Goal: Task Accomplishment & Management: Complete application form

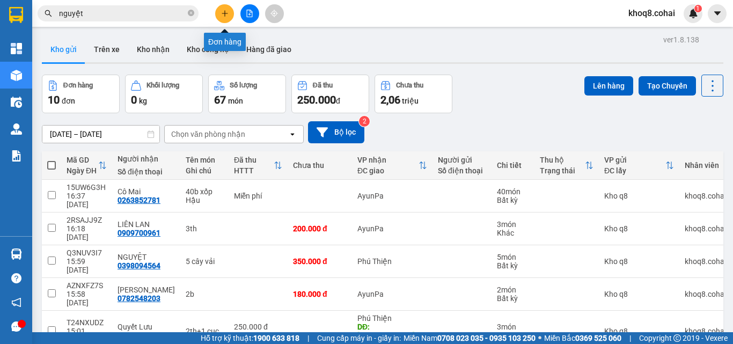
click at [223, 10] on icon "plus" at bounding box center [225, 14] width 8 height 8
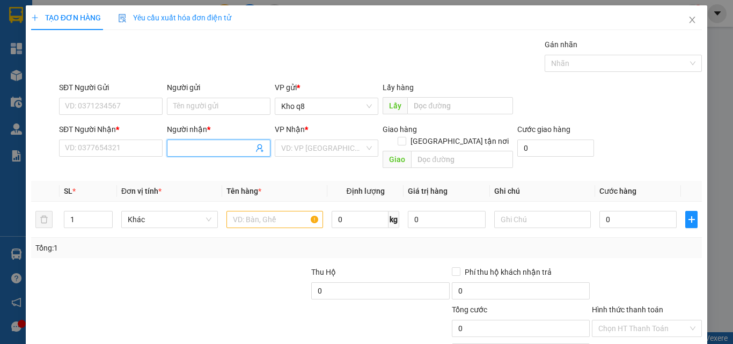
click at [194, 144] on input "Người nhận *" at bounding box center [213, 148] width 80 height 12
type input "A"
paste input "Âm"
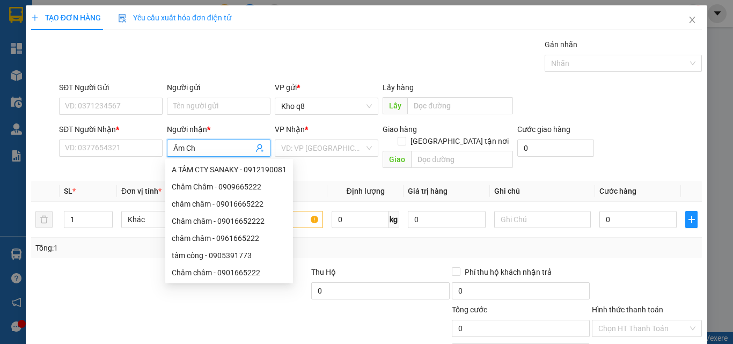
paste input "â"
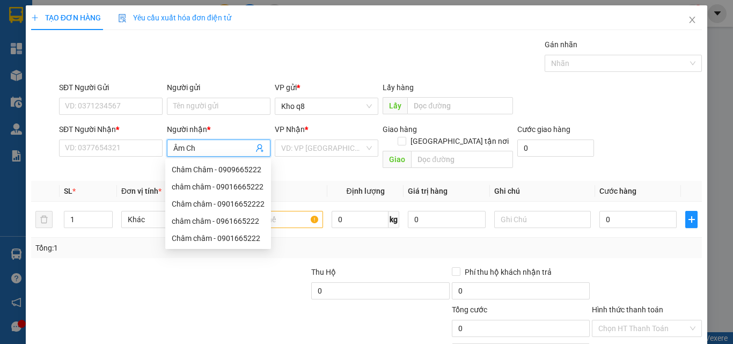
paste input "ấp"
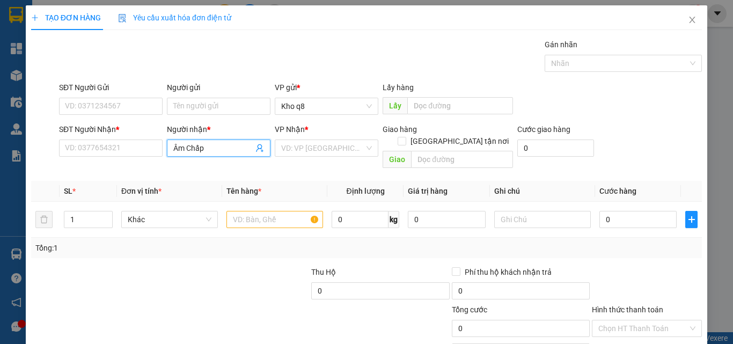
click at [175, 144] on input "Âm Chấp" at bounding box center [213, 148] width 80 height 12
paste input "â"
paste input "aa"
type input "Ama Chấp"
click at [430, 151] on input "text" at bounding box center [462, 159] width 102 height 17
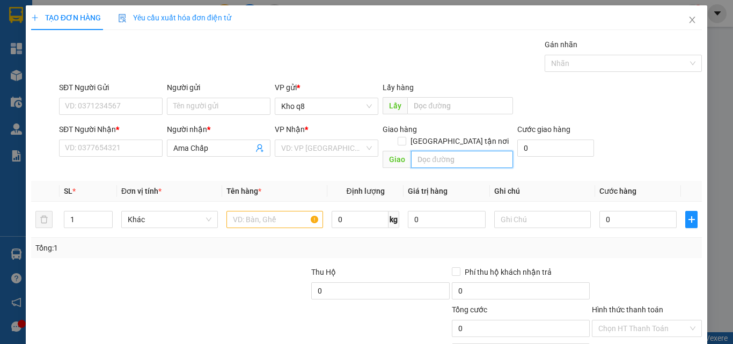
click at [430, 151] on input "text" at bounding box center [462, 159] width 102 height 17
click at [90, 148] on input "SĐT Người Nhận *" at bounding box center [111, 148] width 104 height 17
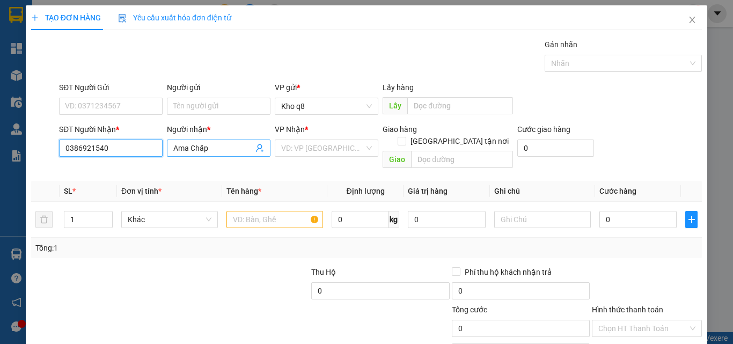
type input "0386921540"
click at [213, 149] on input "Ama Chấp" at bounding box center [213, 148] width 80 height 12
click at [440, 151] on input "text" at bounding box center [462, 159] width 102 height 17
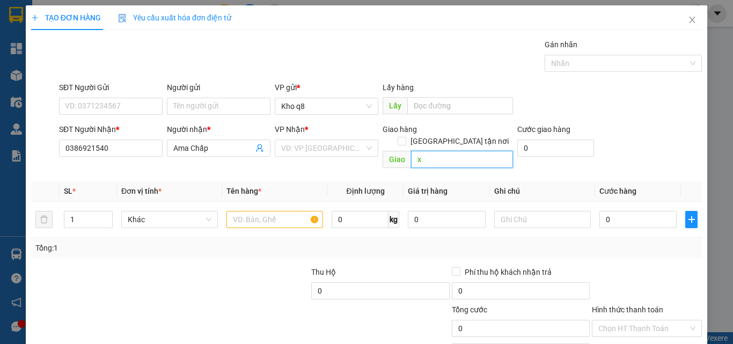
paste input "ả"
paste input "Ủa"
paste input "Uar"
type input "xả [PERSON_NAME]"
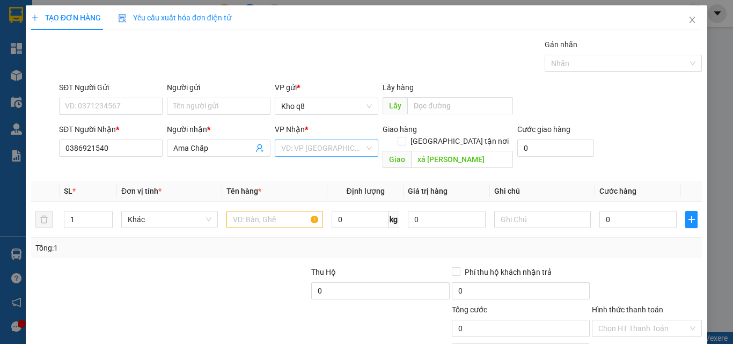
click at [285, 146] on input "search" at bounding box center [322, 148] width 83 height 16
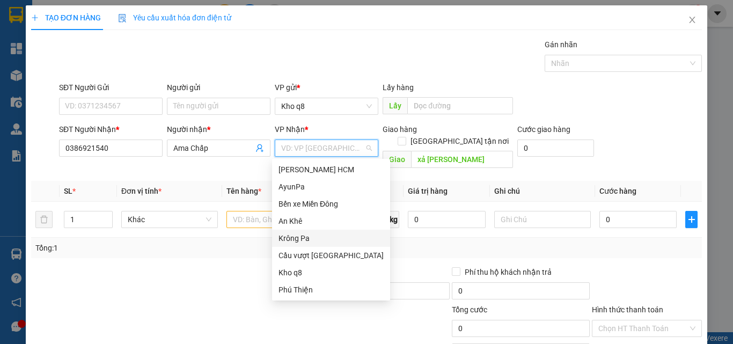
click at [307, 237] on div "Krông Pa" at bounding box center [331, 238] width 105 height 12
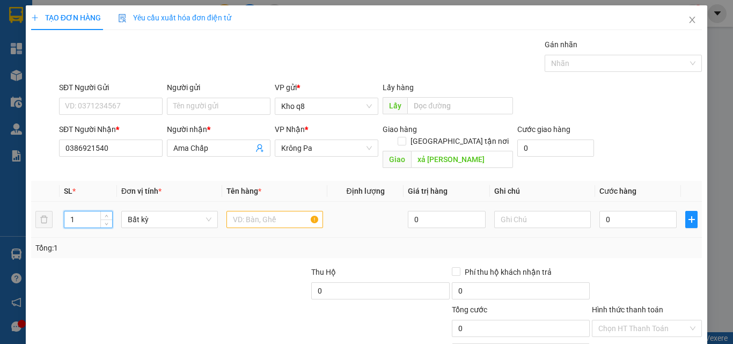
click at [78, 211] on input "1" at bounding box center [88, 219] width 48 height 16
type input "20"
click at [233, 211] on input "text" at bounding box center [275, 219] width 97 height 17
paste input "ọc"
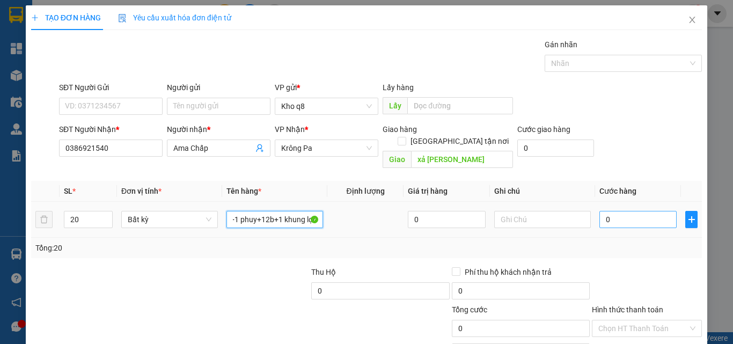
type input "6th+1 phuy+12b+1 khung lọc"
click at [632, 211] on input "0" at bounding box center [638, 219] width 77 height 17
type input "15"
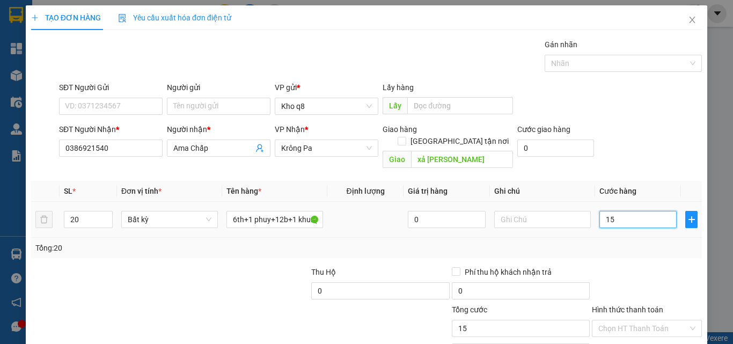
type input "15"
type input "150"
type input "1.500"
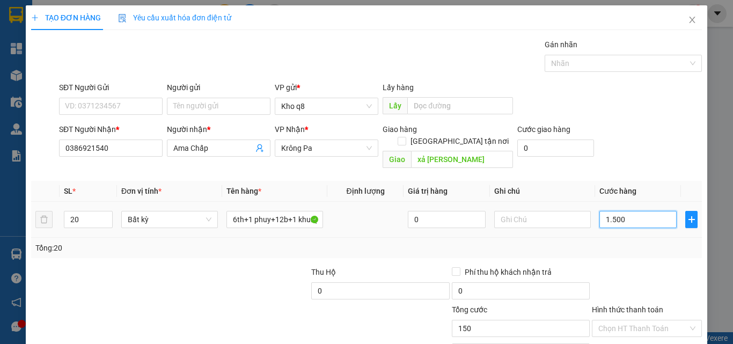
type input "1.500"
type input "1.500.000"
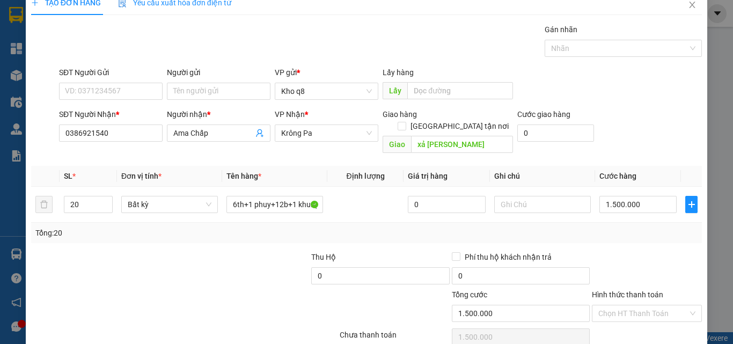
scroll to position [53, 0]
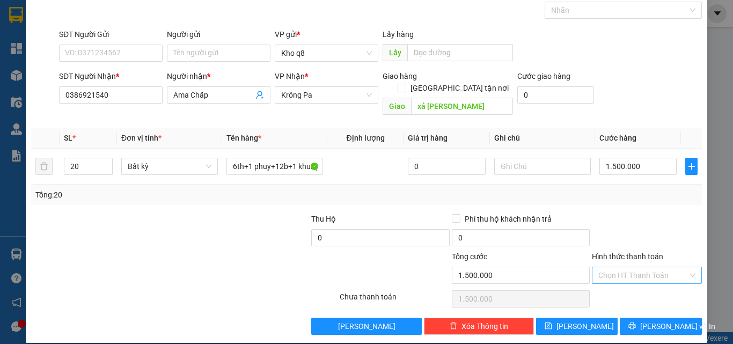
click at [640, 267] on input "Hình thức thanh toán" at bounding box center [644, 275] width 90 height 16
click at [617, 283] on div "Tại văn phòng" at bounding box center [641, 285] width 96 height 12
type input "0"
click at [568, 318] on button "[PERSON_NAME]" at bounding box center [577, 326] width 82 height 17
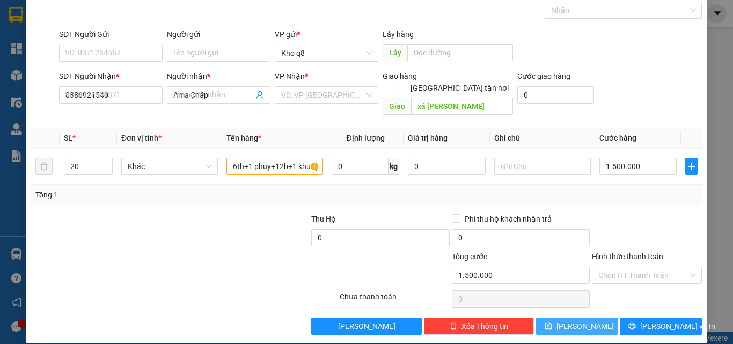
type input "1"
type input "0"
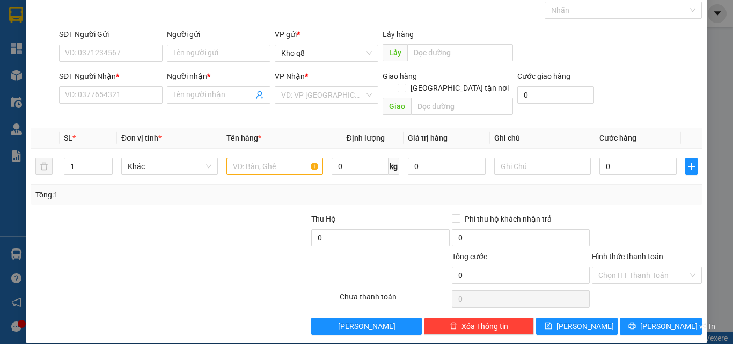
scroll to position [0, 0]
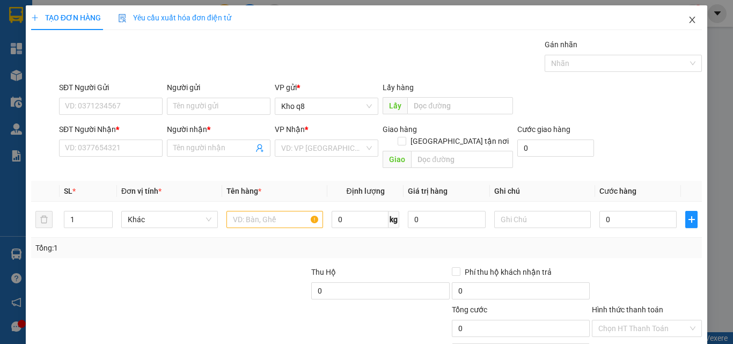
click at [688, 18] on icon "close" at bounding box center [692, 20] width 9 height 9
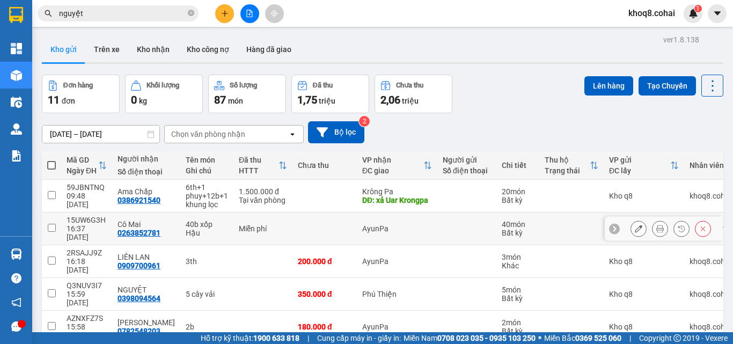
click at [53, 224] on input "checkbox" at bounding box center [52, 228] width 8 height 8
checkbox input "true"
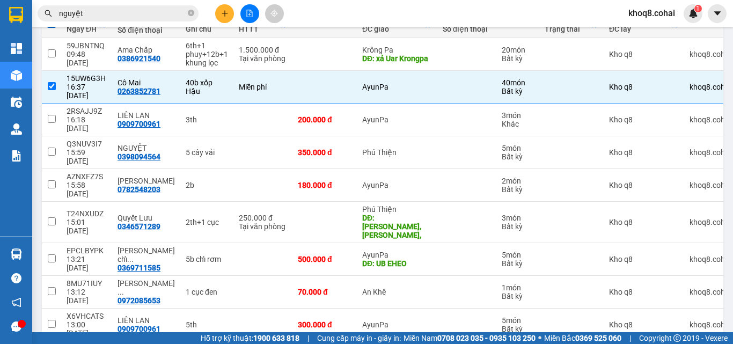
scroll to position [146, 0]
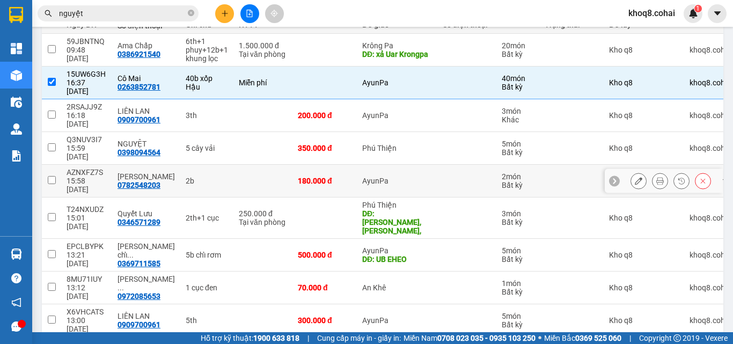
click at [58, 165] on td at bounding box center [51, 181] width 19 height 33
checkbox input "true"
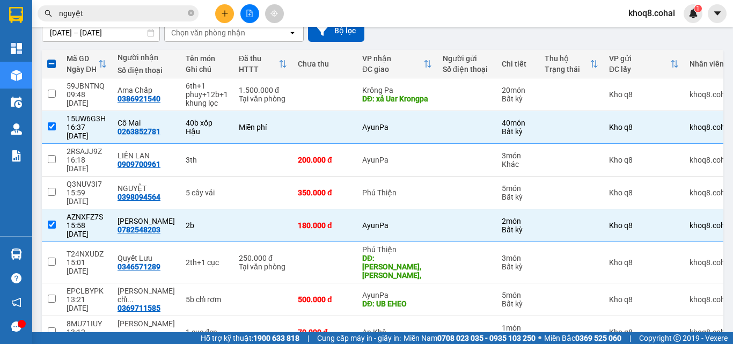
scroll to position [0, 0]
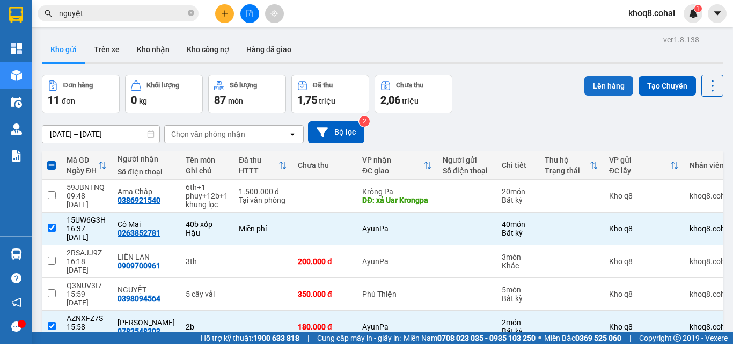
click at [604, 79] on button "Lên hàng" at bounding box center [609, 85] width 49 height 19
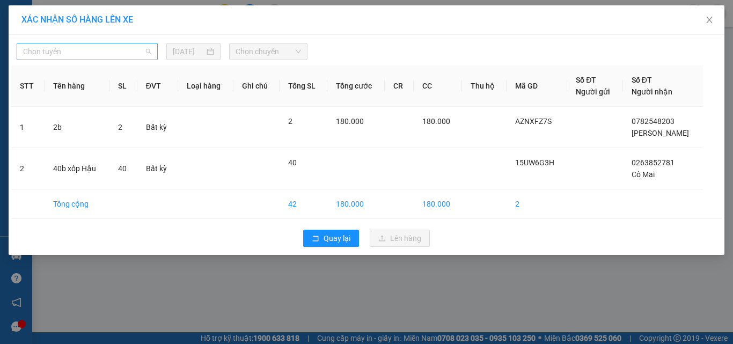
click at [75, 53] on span "Chọn tuyến" at bounding box center [87, 51] width 128 height 16
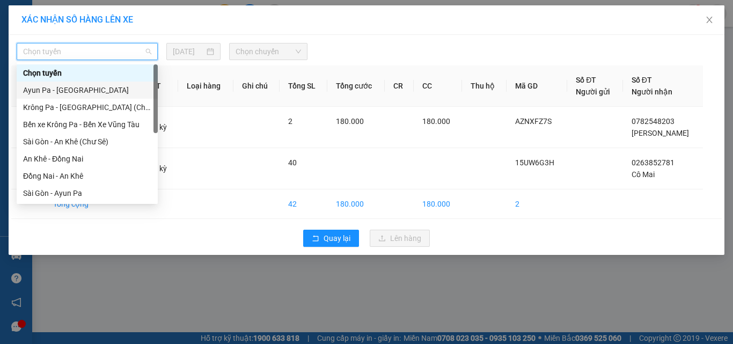
drag, startPoint x: 156, startPoint y: 94, endPoint x: 155, endPoint y: 155, distance: 61.2
click at [156, 113] on div at bounding box center [156, 98] width 4 height 69
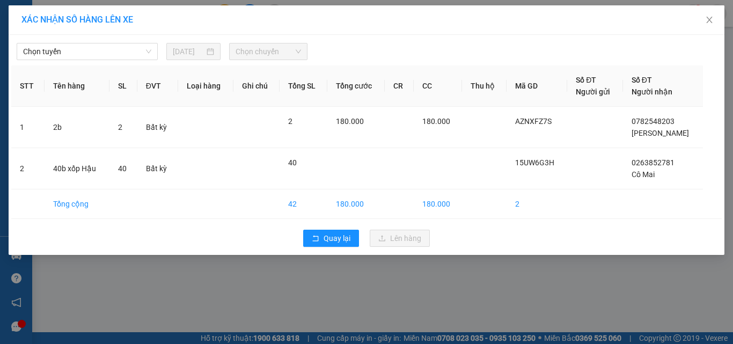
drag, startPoint x: 145, startPoint y: 296, endPoint x: 143, endPoint y: 303, distance: 7.7
click at [143, 303] on div "XÁC NHẬN SỐ HÀNG LÊN XE Chọn tuyến [DATE] Chọn chuyến STT Tên hàng SL ĐVT Loại …" at bounding box center [366, 172] width 733 height 344
click at [82, 47] on span "Chọn tuyến" at bounding box center [87, 51] width 128 height 16
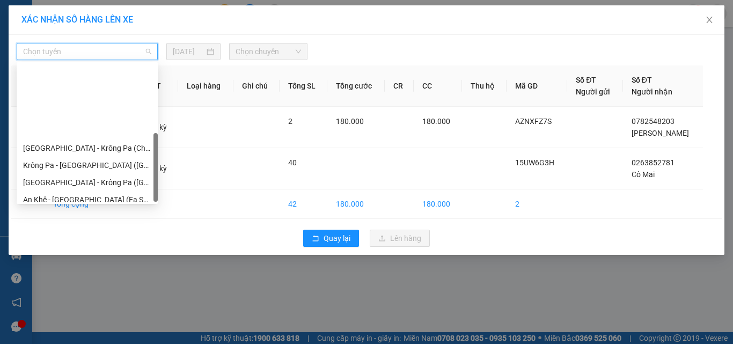
scroll to position [155, 0]
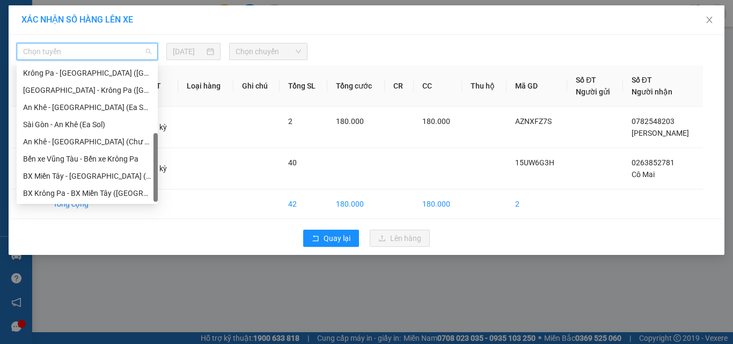
drag, startPoint x: 154, startPoint y: 92, endPoint x: 156, endPoint y: 189, distance: 97.2
click at [156, 189] on div at bounding box center [156, 167] width 4 height 69
click at [92, 176] on div "BX Miền Tây - [GEOGRAPHIC_DATA] ([GEOGRAPHIC_DATA] - [GEOGRAPHIC_DATA])" at bounding box center [87, 176] width 128 height 12
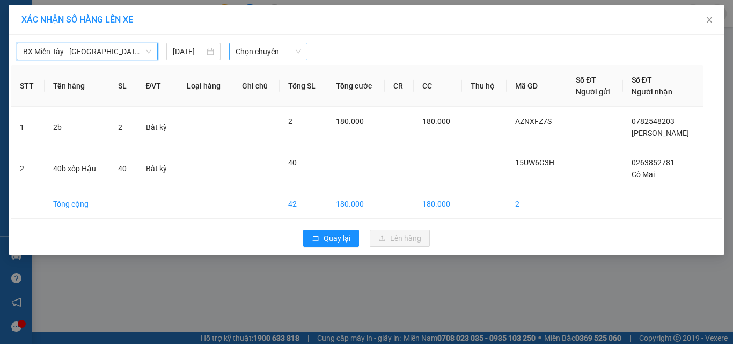
click at [260, 48] on span "Chọn chuyến" at bounding box center [269, 51] width 66 height 16
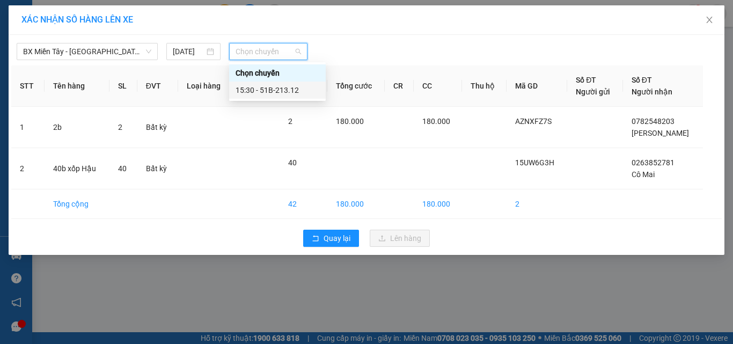
click at [280, 89] on div "15:30 - 51B-213.12" at bounding box center [278, 90] width 84 height 12
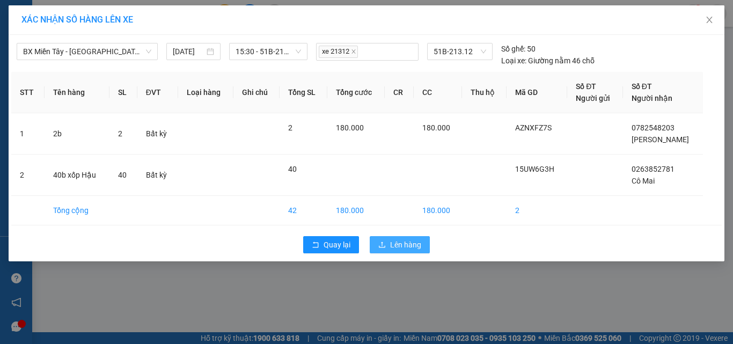
click at [402, 240] on span "Lên hàng" at bounding box center [405, 245] width 31 height 12
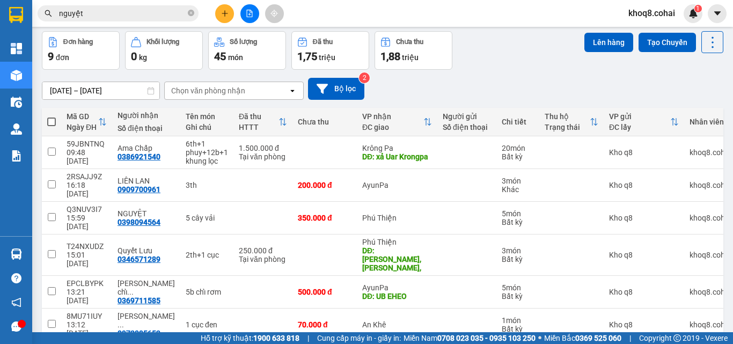
scroll to position [122, 0]
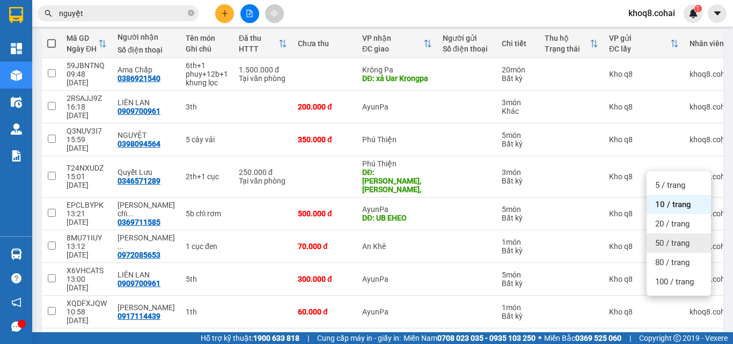
click at [672, 240] on span "50 / trang" at bounding box center [672, 243] width 34 height 11
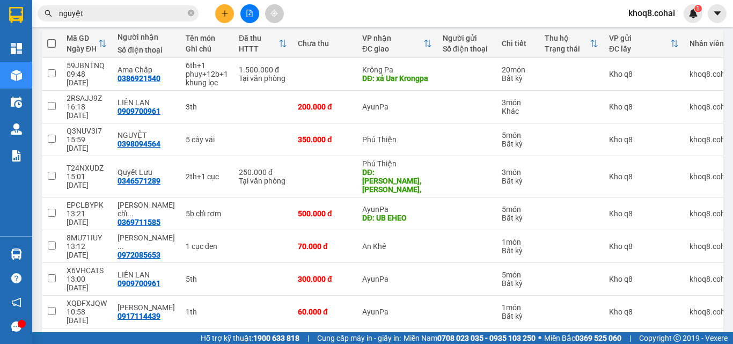
click at [96, 10] on input "nguyệt" at bounding box center [122, 14] width 127 height 12
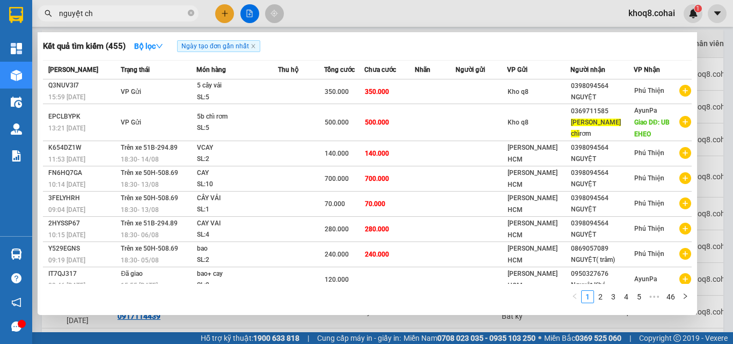
paste input "ỉ"
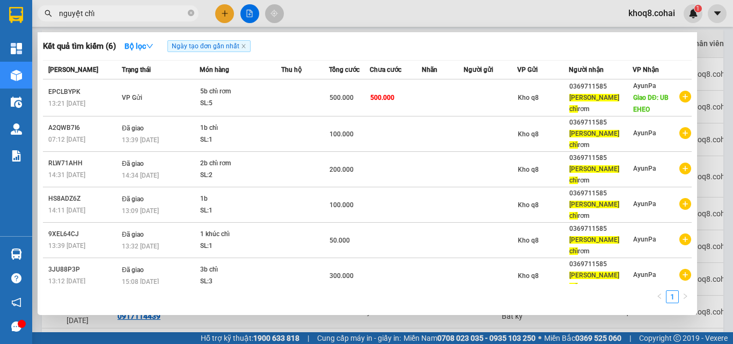
type input "nguyệt chỉ"
click at [269, 310] on div at bounding box center [366, 172] width 733 height 344
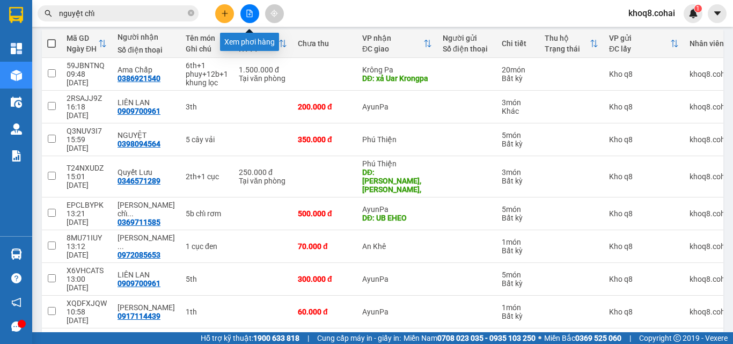
click at [249, 11] on icon "file-add" at bounding box center [250, 14] width 8 height 8
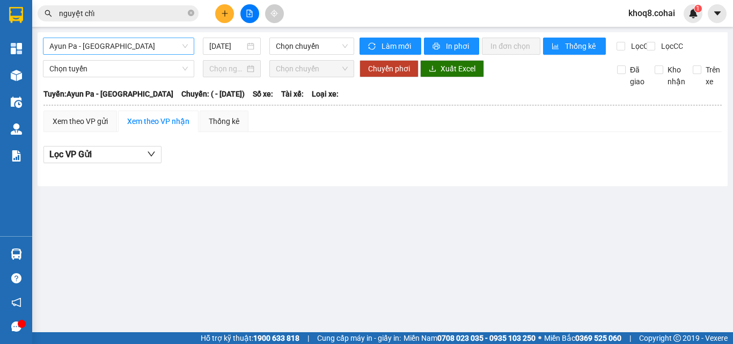
click at [115, 42] on span "Ayun Pa - [GEOGRAPHIC_DATA]" at bounding box center [118, 46] width 138 height 16
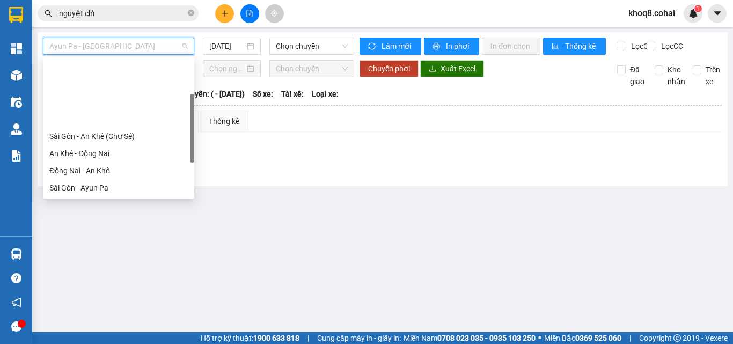
scroll to position [155, 0]
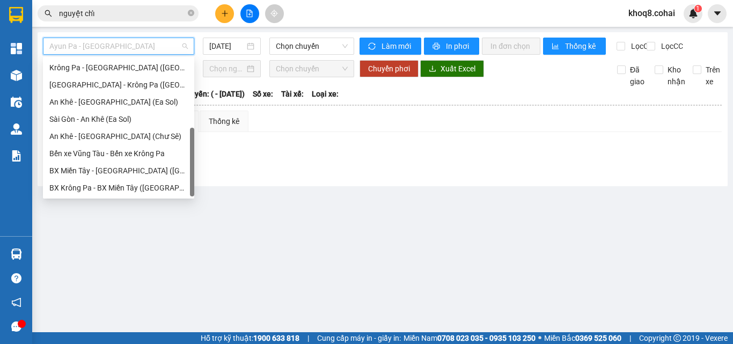
drag, startPoint x: 192, startPoint y: 108, endPoint x: 187, endPoint y: 244, distance: 135.4
click at [187, 244] on body "Kết quả tìm kiếm ( 6 ) Bộ lọc Ngày tạo đơn gần nhất Mã ĐH Trạng thái Món hàng T…" at bounding box center [366, 172] width 733 height 344
click at [147, 169] on div "BX Miền Tây - [GEOGRAPHIC_DATA] ([GEOGRAPHIC_DATA] - [GEOGRAPHIC_DATA])" at bounding box center [118, 171] width 138 height 12
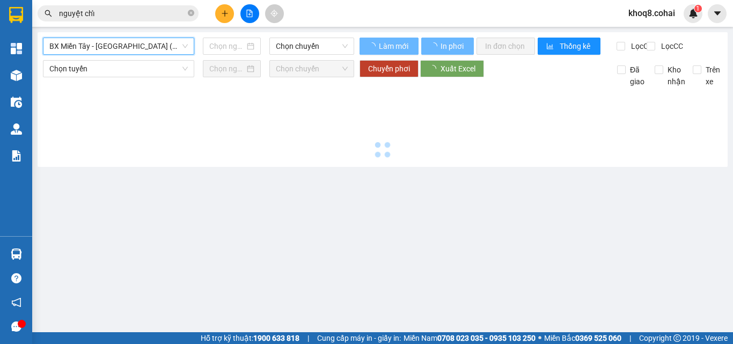
type input "[DATE]"
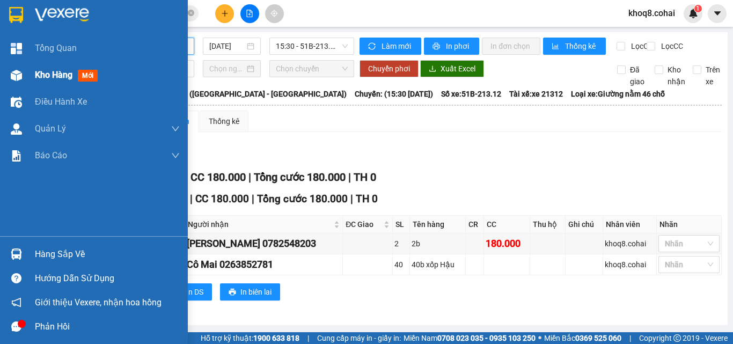
click at [19, 74] on img at bounding box center [16, 75] width 11 height 11
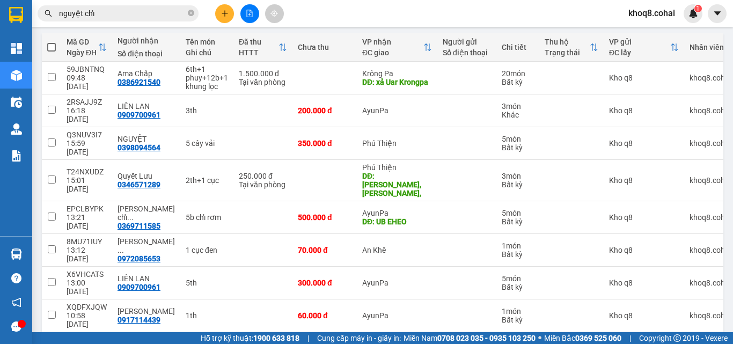
scroll to position [116, 0]
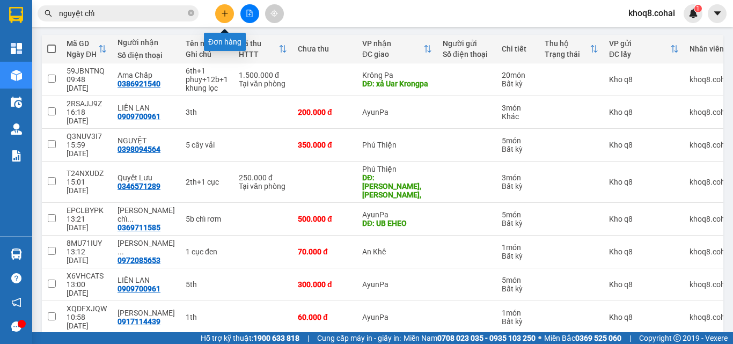
click at [228, 9] on button at bounding box center [224, 13] width 19 height 19
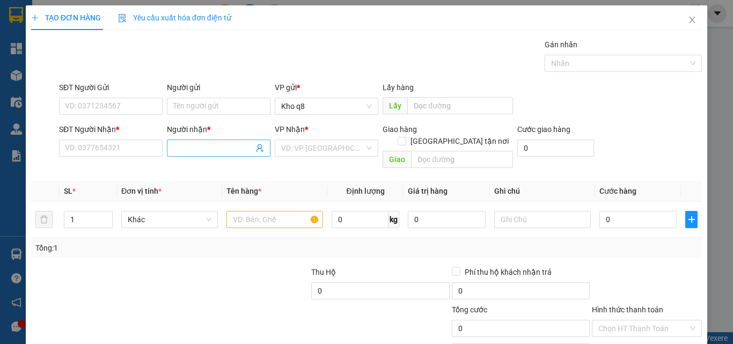
click at [185, 143] on input "Người nhận *" at bounding box center [213, 148] width 80 height 12
paste input "â"
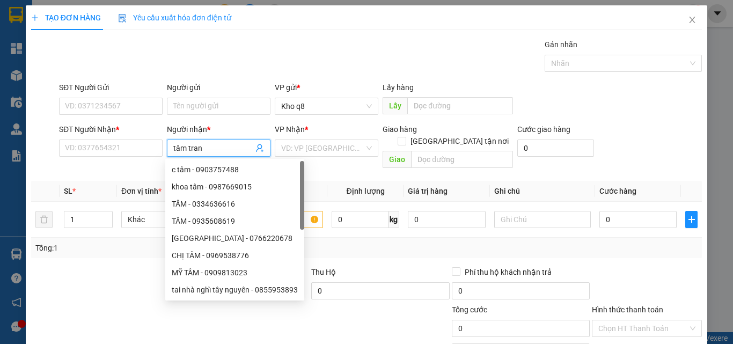
type input "tâm trang"
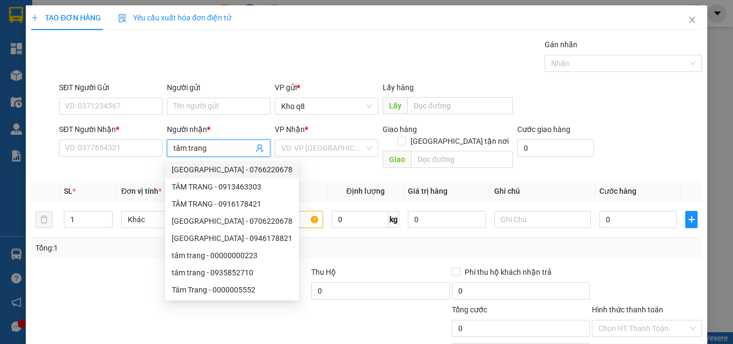
click at [222, 169] on div "[GEOGRAPHIC_DATA] - 0766220678" at bounding box center [232, 170] width 121 height 12
type input "0766220678"
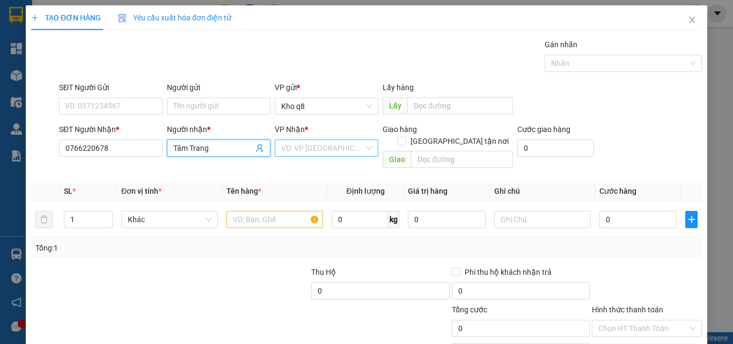
type input "Tâm Trang"
click at [331, 149] on input "search" at bounding box center [322, 148] width 83 height 16
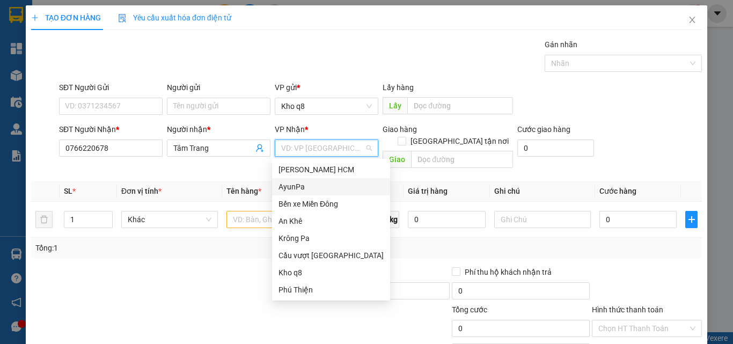
click at [302, 185] on div "AyunPa" at bounding box center [331, 187] width 105 height 12
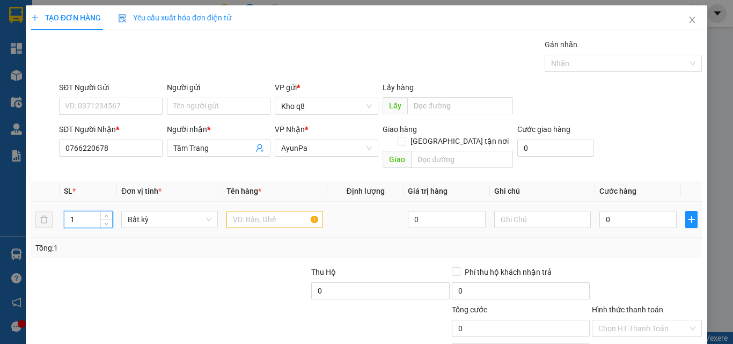
click at [77, 211] on input "1" at bounding box center [88, 219] width 48 height 16
type input "1"
click at [267, 211] on input "text" at bounding box center [275, 219] width 97 height 17
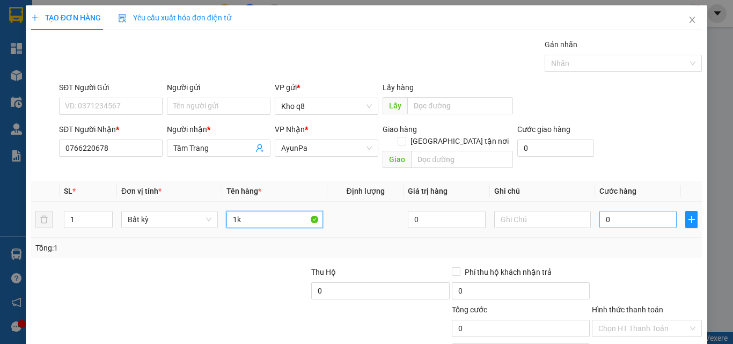
type input "1k"
click at [622, 211] on input "0" at bounding box center [638, 219] width 77 height 17
type input "1"
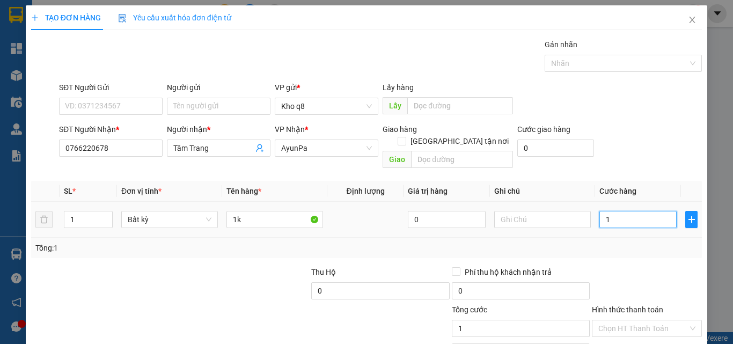
type input "12"
type input "120"
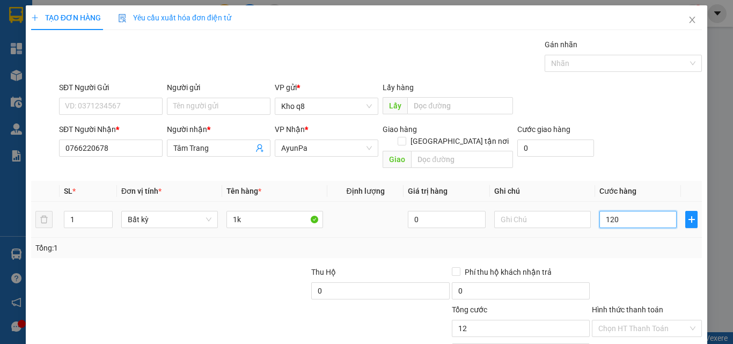
type input "120"
type input "120.000"
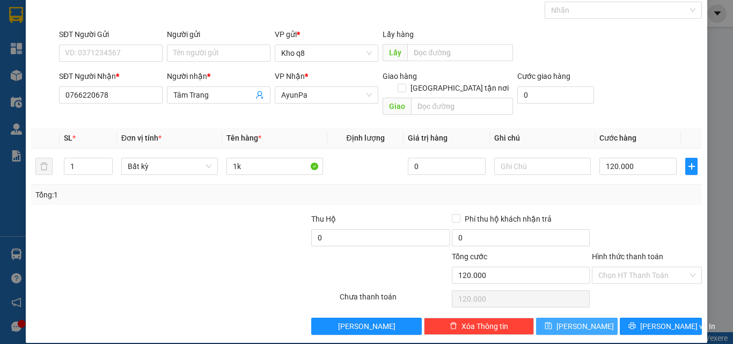
click at [552, 322] on icon "save" at bounding box center [549, 326] width 8 height 8
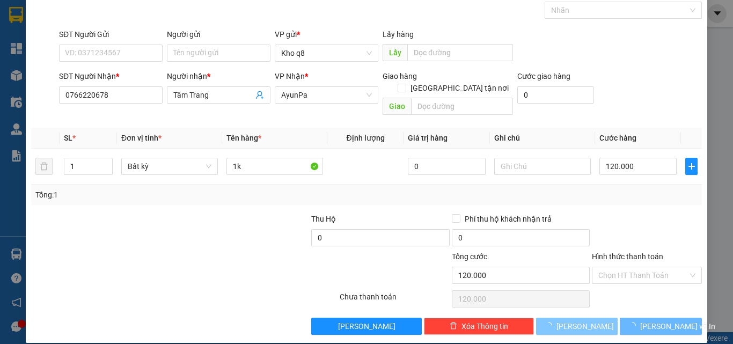
type input "0"
